Goal: Task Accomplishment & Management: Manage account settings

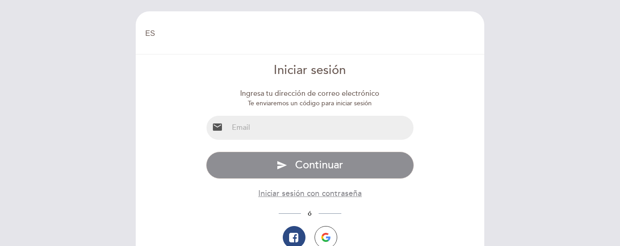
select select "es"
click at [372, 118] on input "email" at bounding box center [321, 128] width 186 height 24
click at [362, 126] on input "email" at bounding box center [321, 128] width 186 height 24
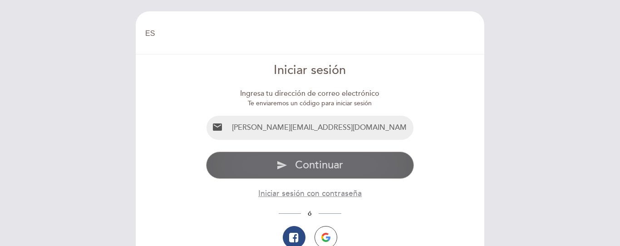
type input "candee.t@gmail.com"
click at [276, 168] on button "send Continuar" at bounding box center [310, 165] width 208 height 27
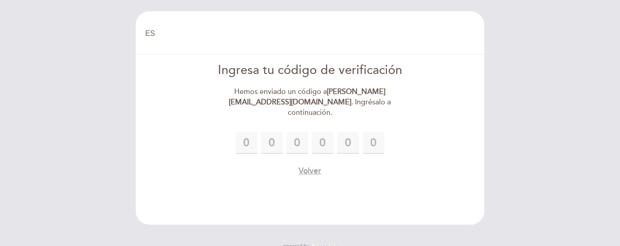
type input "2"
type input "1"
type input "8"
type input "9"
type input "0"
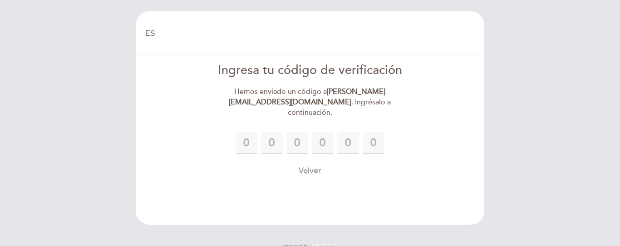
type input "9"
click at [380, 165] on div "Volver" at bounding box center [310, 170] width 208 height 11
click at [383, 165] on div "Volver" at bounding box center [310, 170] width 208 height 11
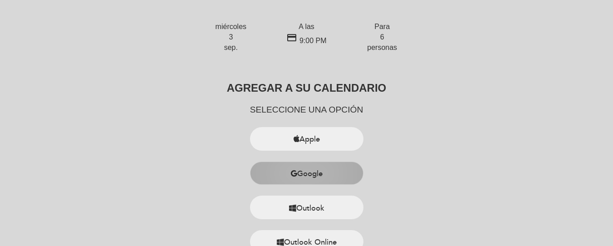
click at [341, 172] on button "Google" at bounding box center [307, 174] width 114 height 24
